Goal: Task Accomplishment & Management: Manage account settings

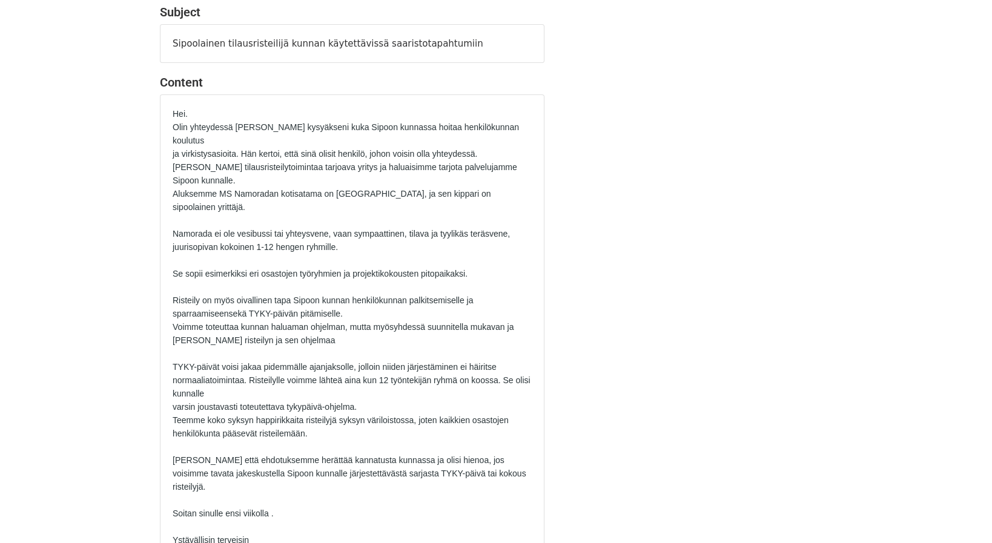
click at [211, 137] on p "Olin yhteydessä Iris Lindqvistiin kysyäkseni kuka Sipoon kunnassa hoitaa henkil…" at bounding box center [352, 133] width 359 height 27
click at [206, 140] on p "Olin yhteydessä Iris Lindqvistiin kysyäkseni kuka Sipoon kunnassa hoitaa henkil…" at bounding box center [352, 133] width 359 height 27
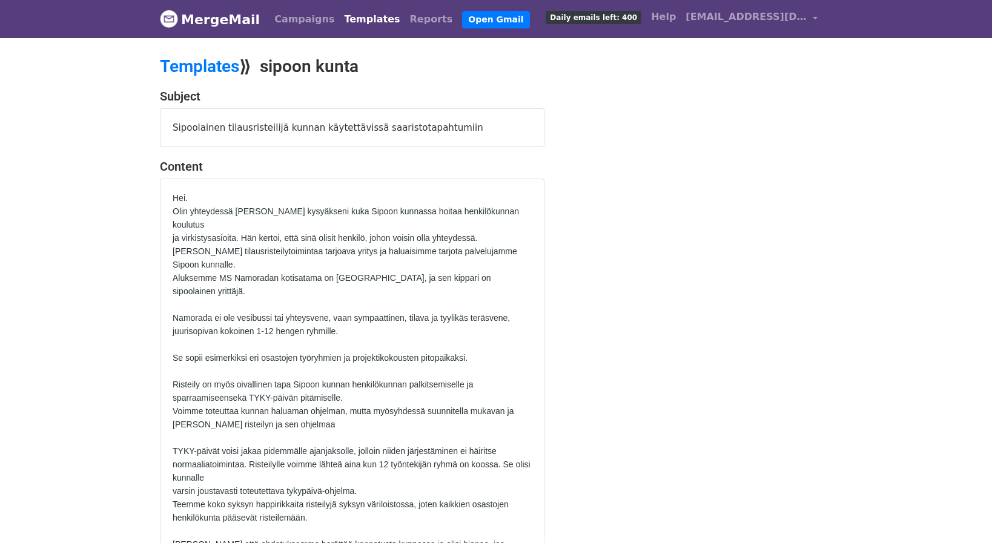
click at [210, 16] on link "MergeMail" at bounding box center [210, 19] width 100 height 25
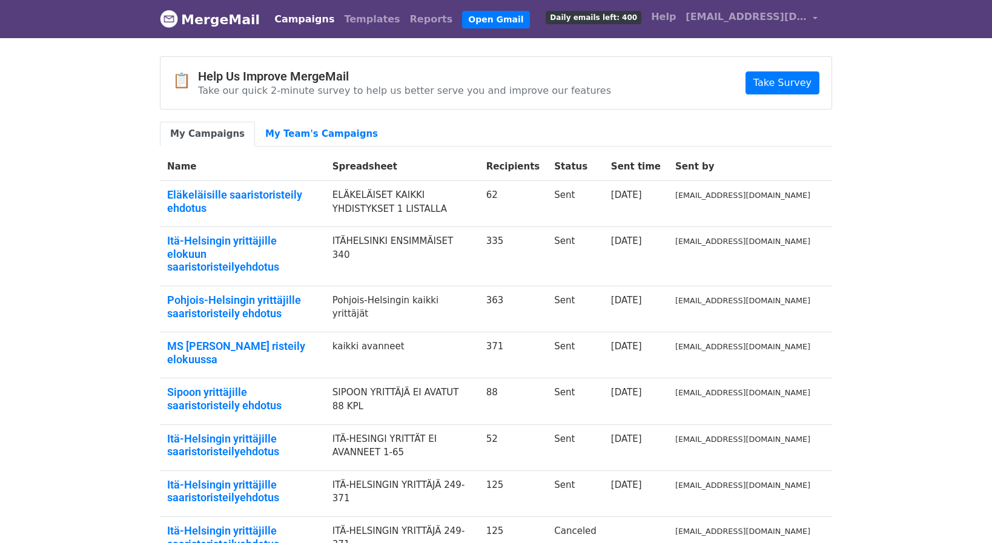
click at [599, 18] on span "Daily emails left: 400" at bounding box center [594, 17] width 96 height 13
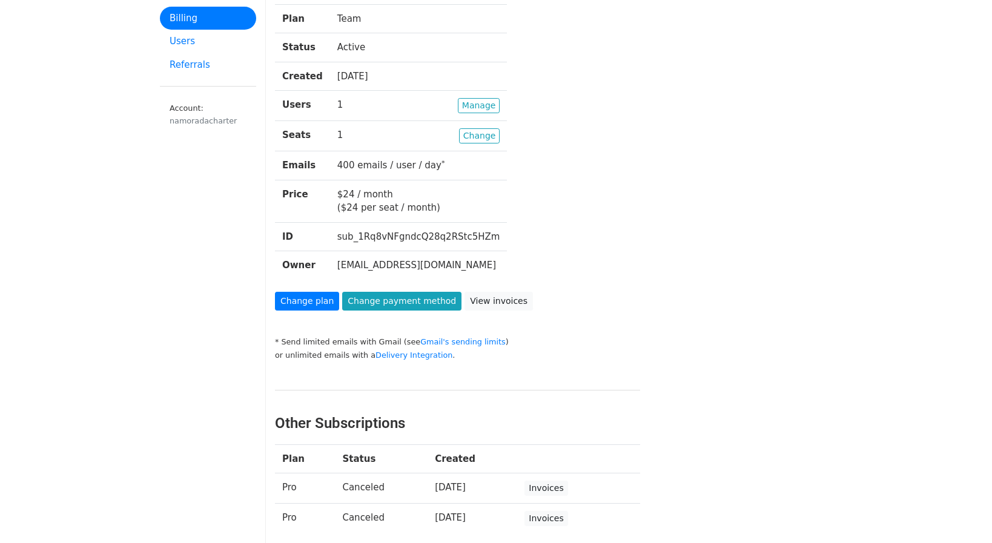
scroll to position [81, 0]
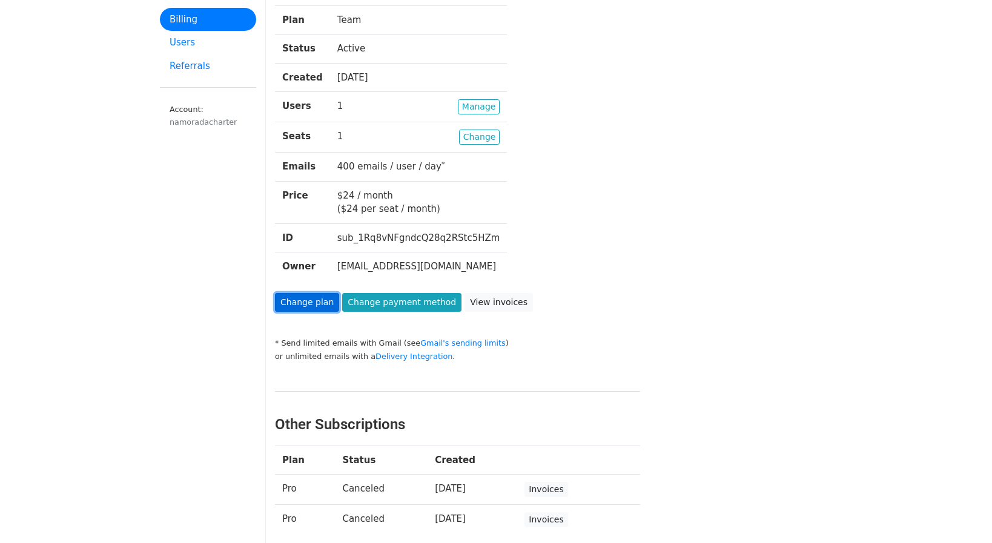
click at [302, 302] on link "Change plan" at bounding box center [307, 302] width 64 height 19
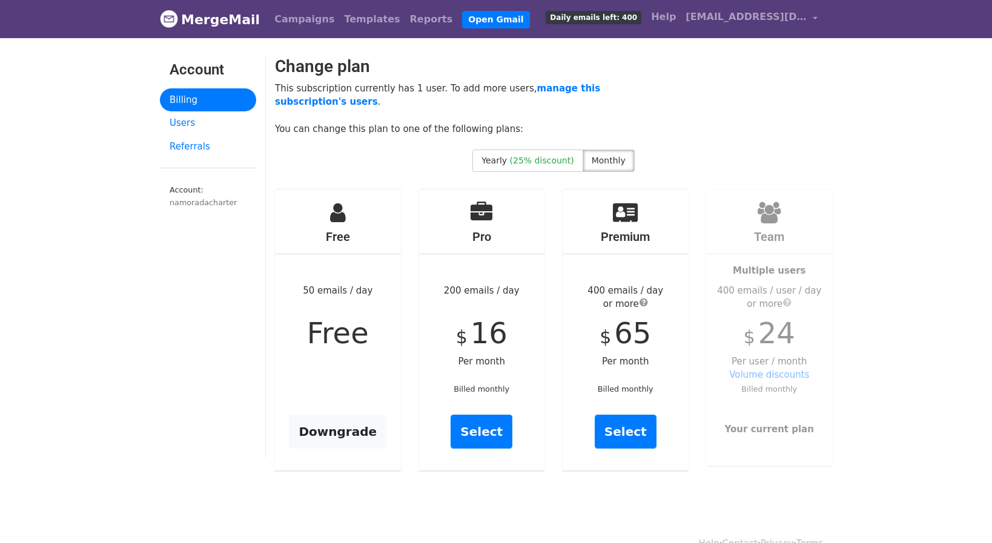
click at [822, 288] on div "400 emails / user / day or more" at bounding box center [770, 297] width 126 height 27
click at [751, 335] on span "$" at bounding box center [750, 336] width 12 height 21
click at [769, 431] on strong "Your current plan" at bounding box center [769, 429] width 89 height 11
click at [644, 303] on span "submit" at bounding box center [643, 302] width 8 height 10
click at [750, 16] on span "[EMAIL_ADDRESS][DOMAIN_NAME]" at bounding box center [745, 17] width 121 height 15
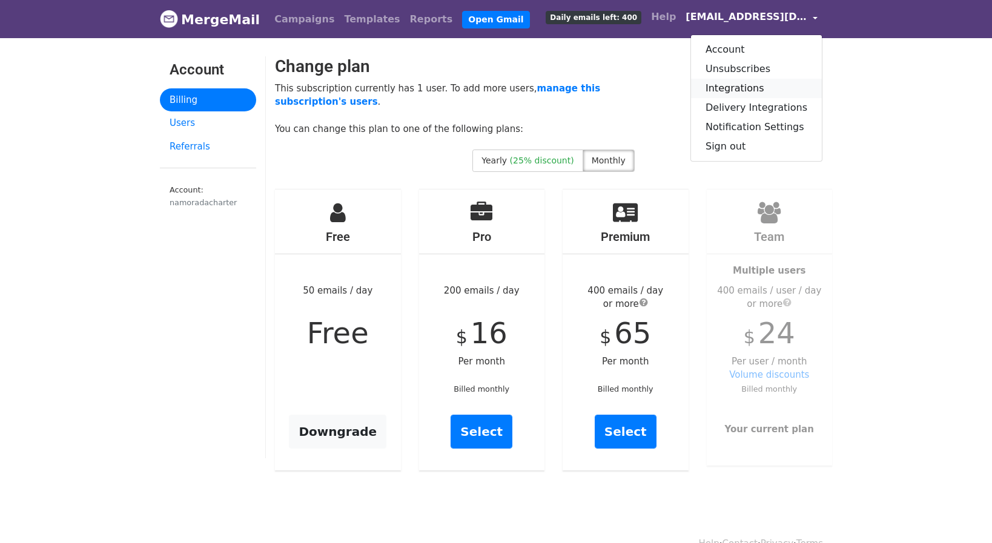
click at [750, 88] on link "Integrations" at bounding box center [756, 88] width 131 height 19
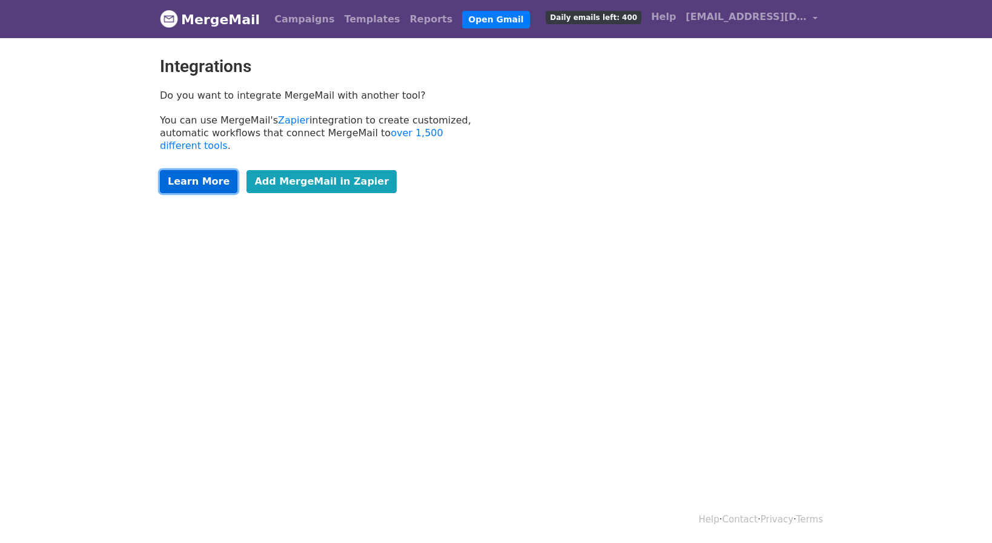
click at [180, 170] on link "Learn More" at bounding box center [199, 181] width 78 height 23
click at [707, 19] on span "[EMAIL_ADDRESS][DOMAIN_NAME]" at bounding box center [745, 17] width 121 height 15
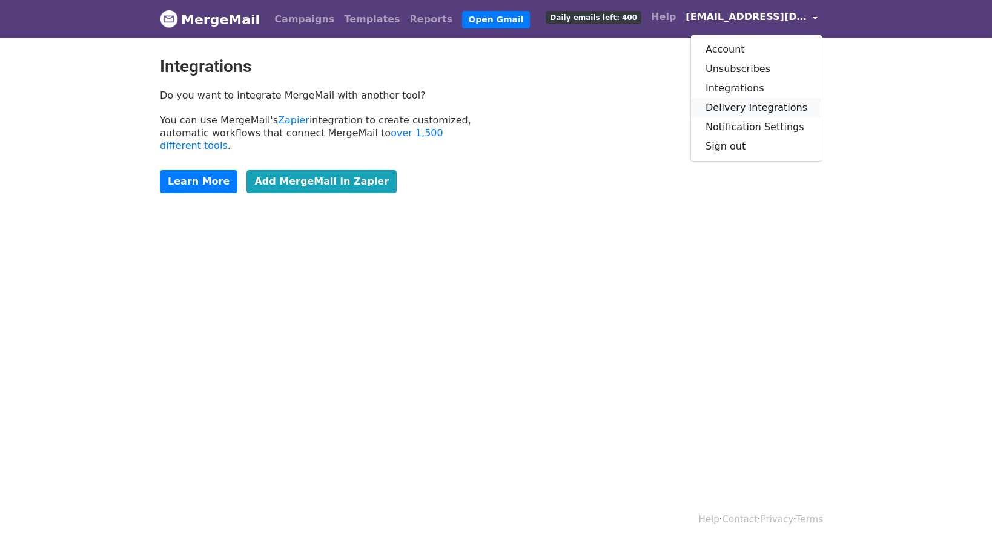
click at [735, 107] on link "Delivery Integrations" at bounding box center [756, 107] width 131 height 19
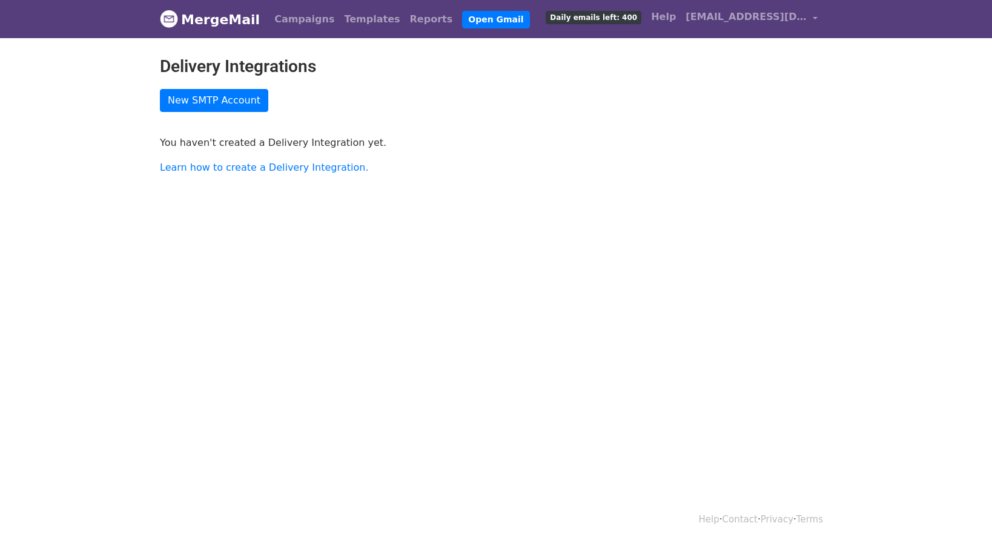
click at [610, 21] on span "Daily emails left: 400" at bounding box center [594, 17] width 96 height 13
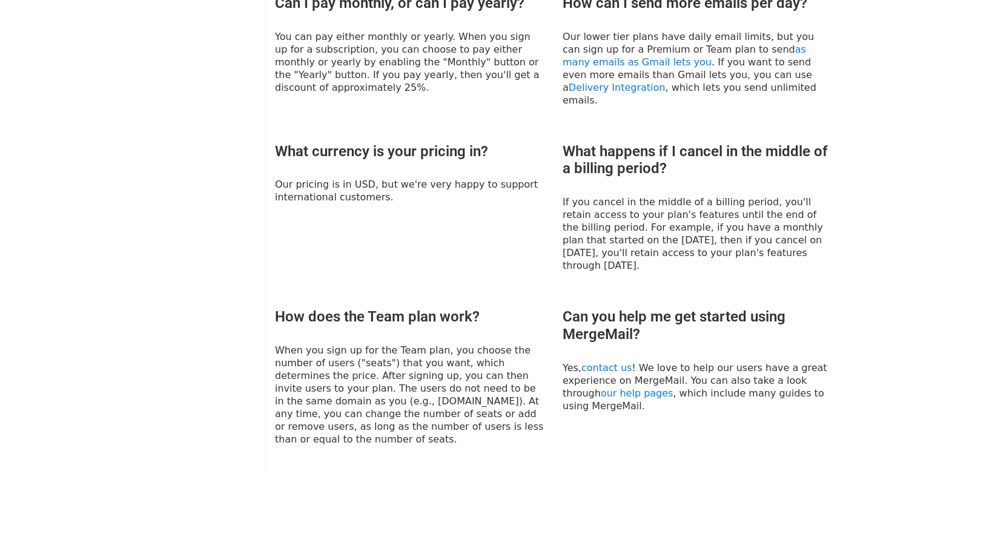
scroll to position [895, 0]
click at [601, 387] on link "our help pages" at bounding box center [637, 393] width 73 height 12
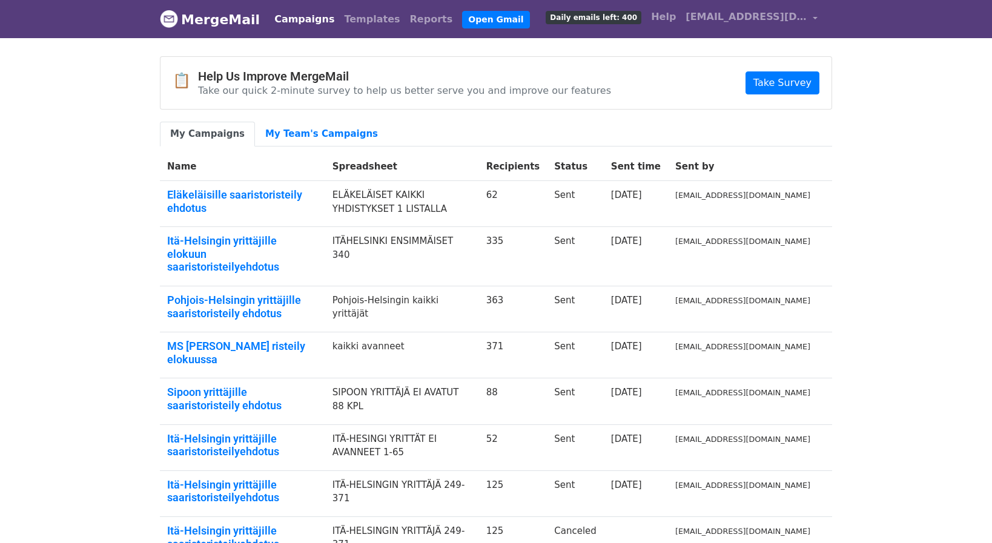
click at [601, 17] on span "Daily emails left: 400" at bounding box center [594, 17] width 96 height 13
